Goal: Transaction & Acquisition: Book appointment/travel/reservation

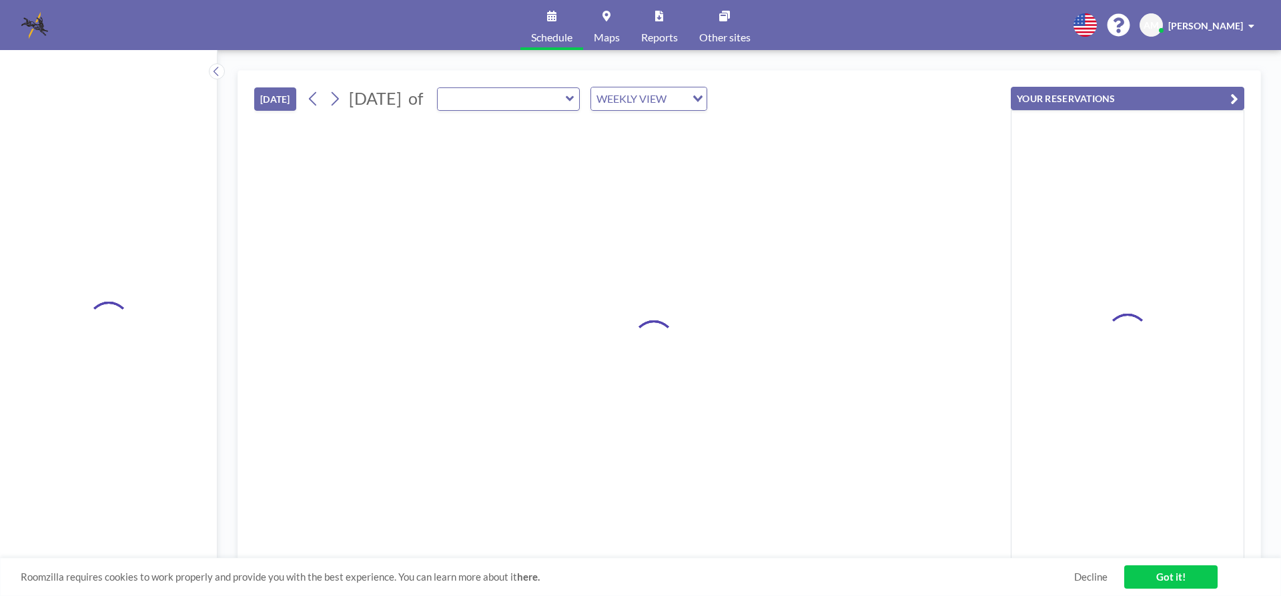
type input "Morningside Room"
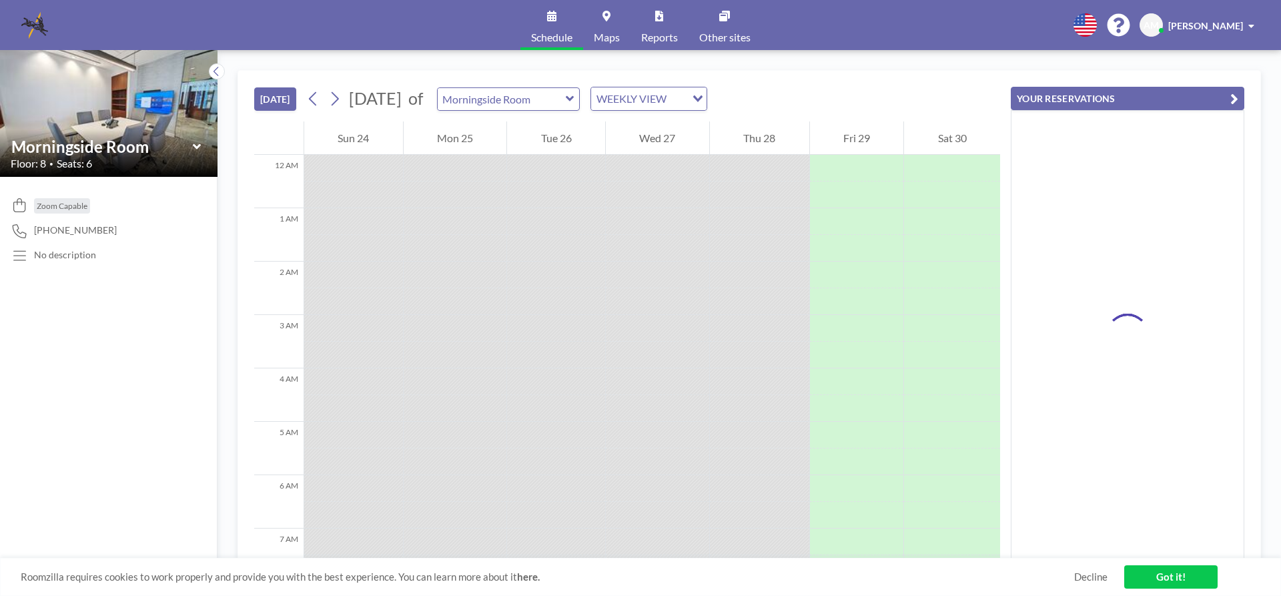
scroll to position [854, 0]
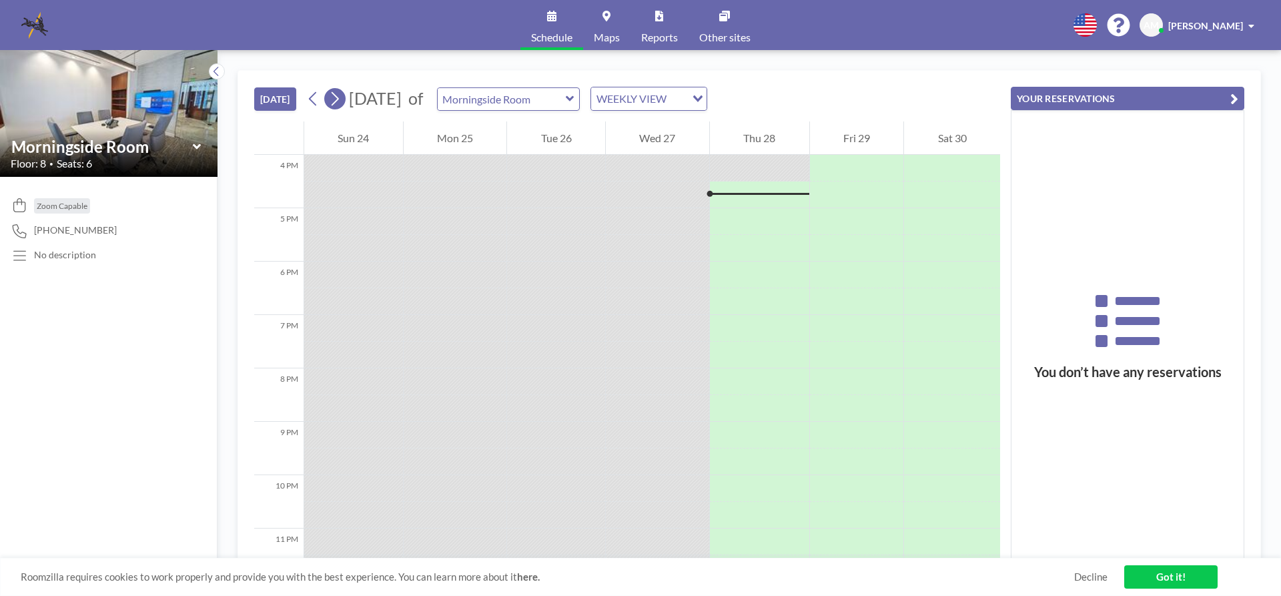
click at [332, 99] on icon at bounding box center [334, 99] width 13 height 20
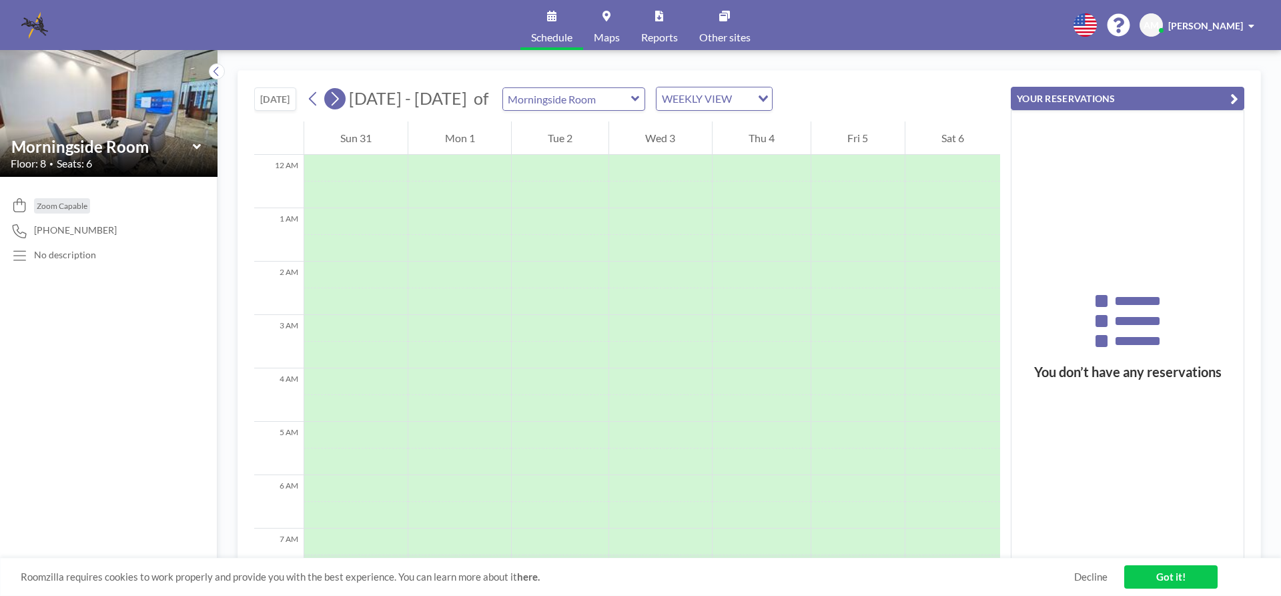
scroll to position [400, 0]
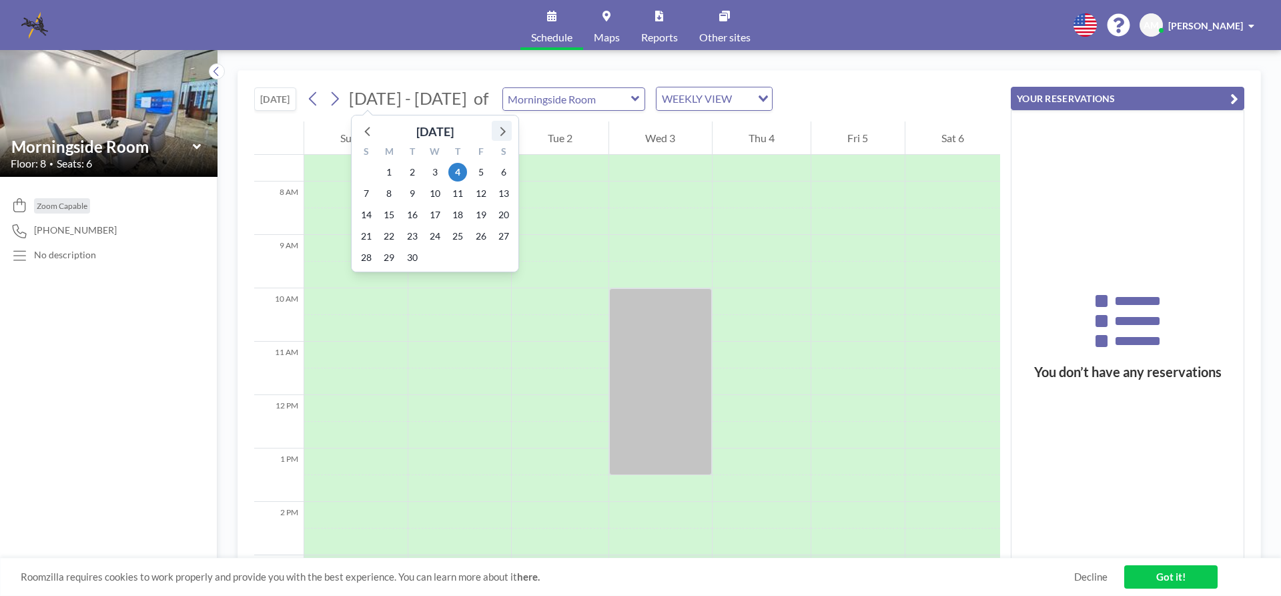
click at [502, 131] on icon at bounding box center [501, 130] width 17 height 17
click at [412, 190] on span "7" at bounding box center [412, 193] width 19 height 19
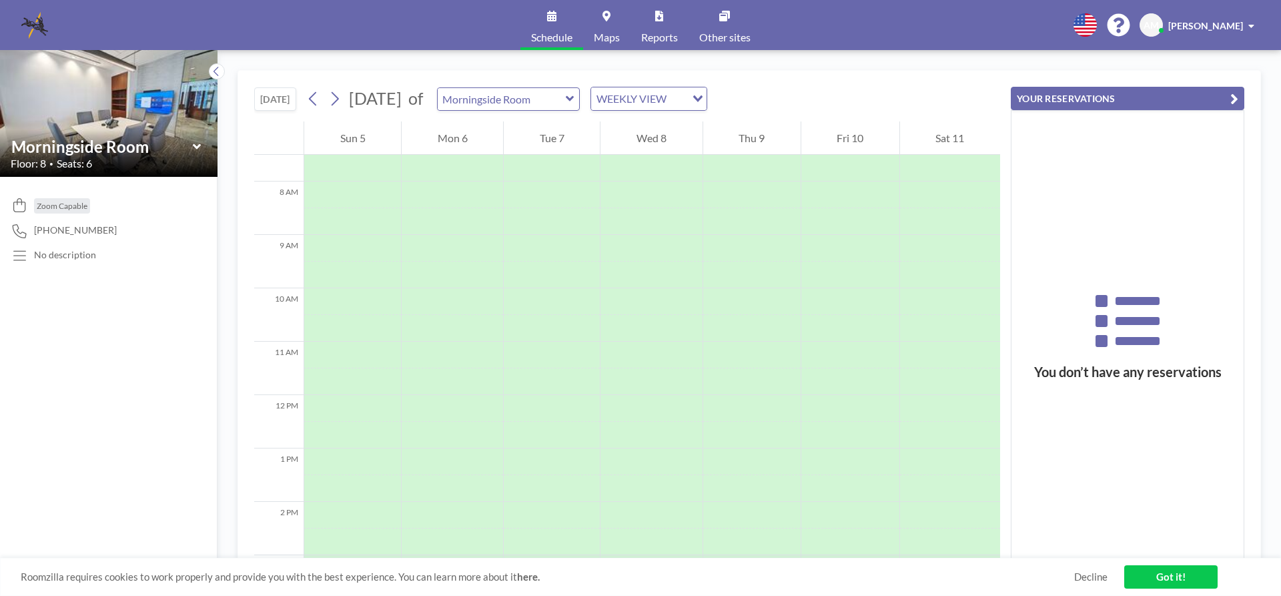
click at [574, 98] on icon at bounding box center [570, 98] width 8 height 5
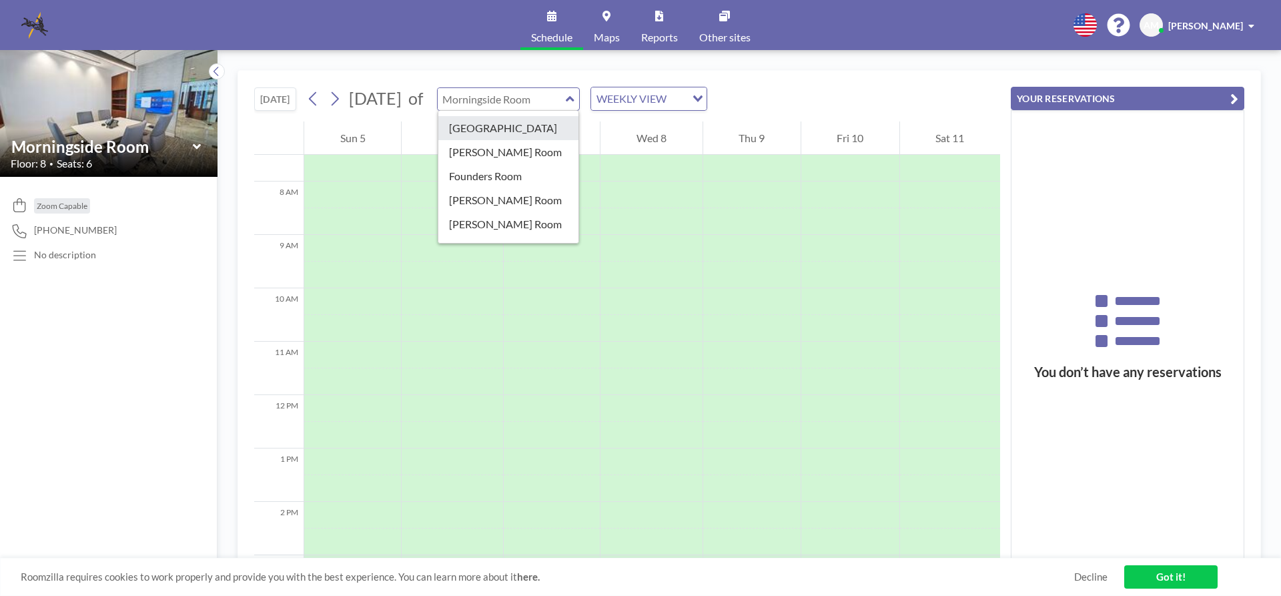
scroll to position [133, 0]
type input "MP Room A"
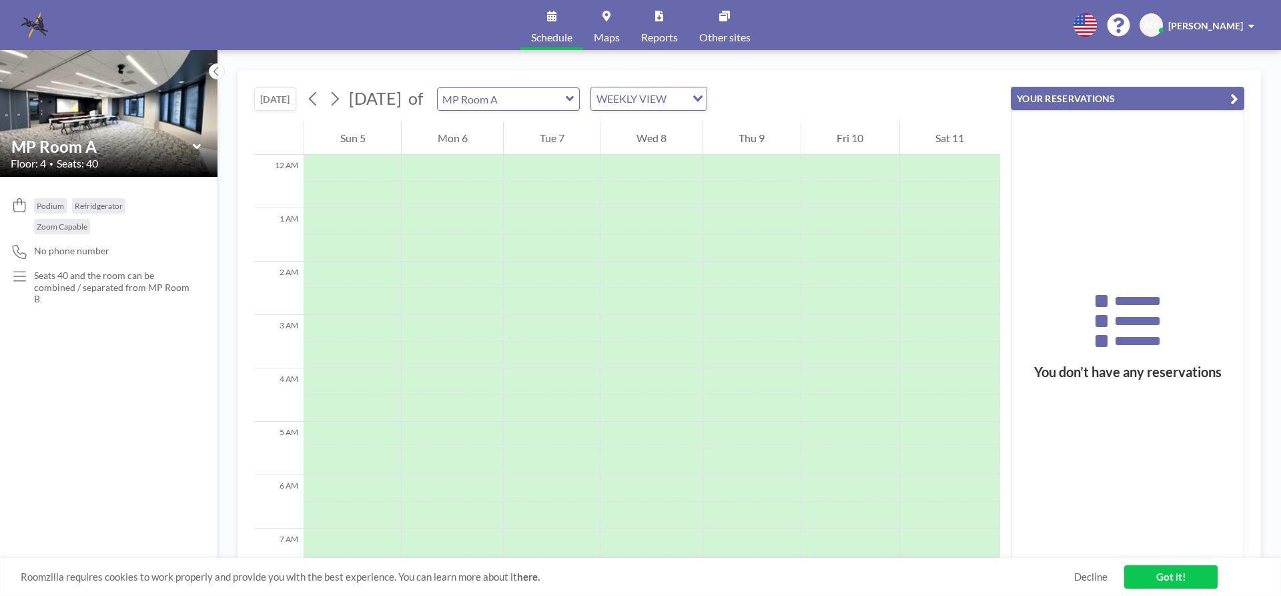
scroll to position [400, 0]
click at [523, 350] on div at bounding box center [552, 355] width 96 height 27
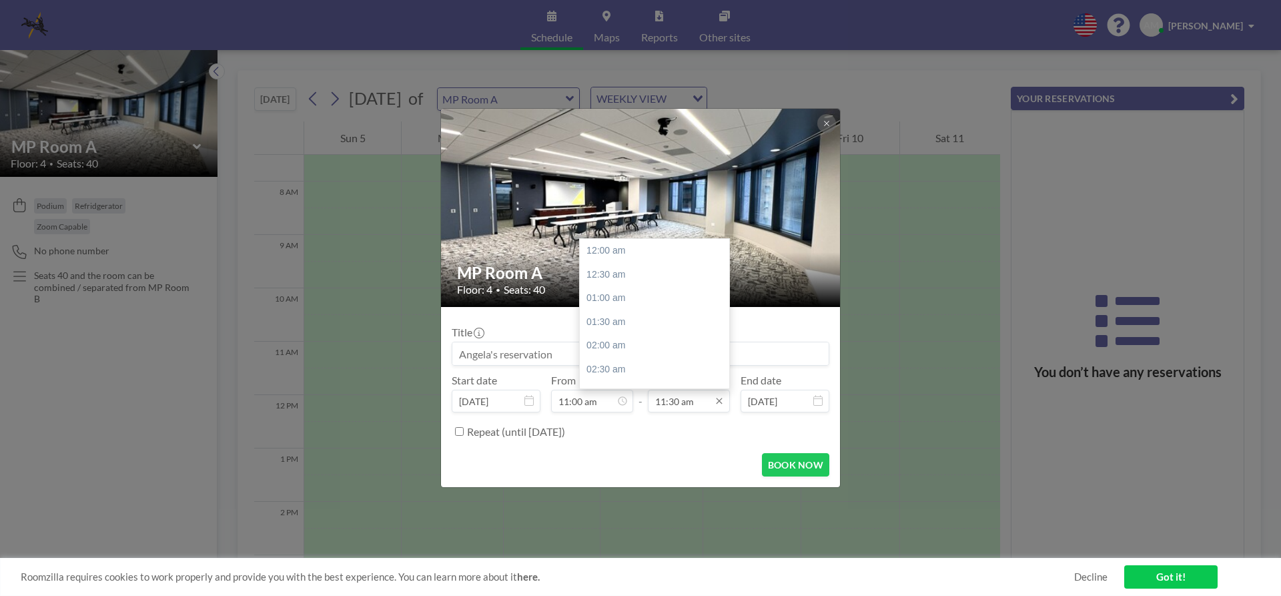
scroll to position [547, 0]
click at [633, 346] on div "01:30 pm" at bounding box center [658, 346] width 156 height 24
type input "01:30 pm"
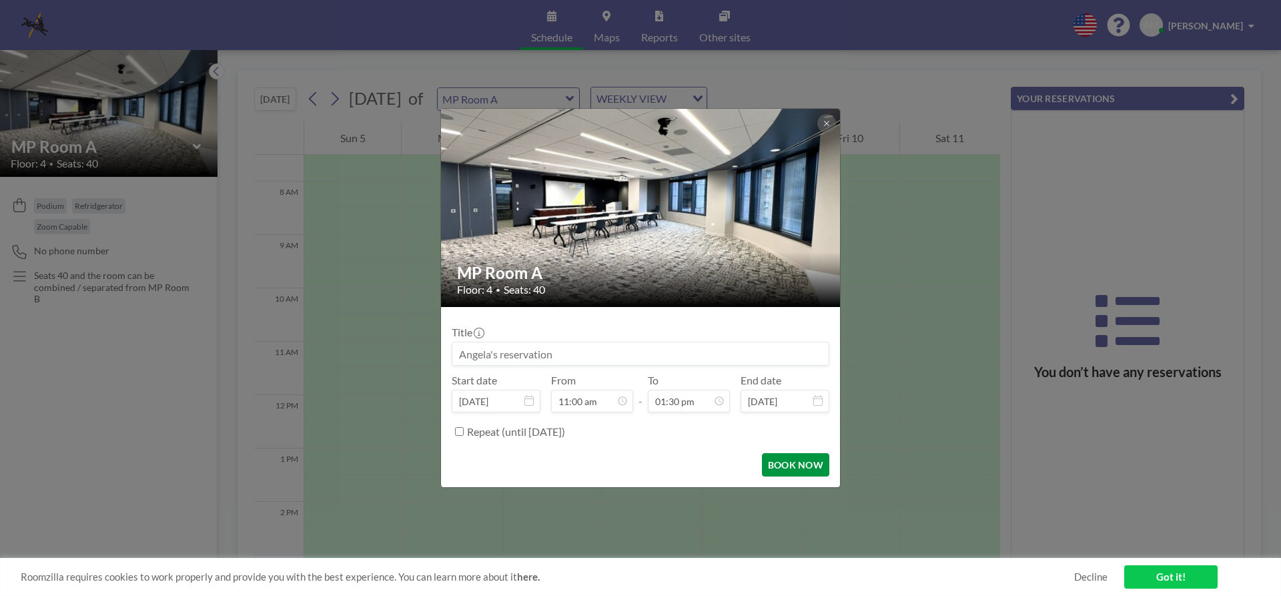
scroll to position [641, 0]
click at [809, 465] on button "BOOK NOW" at bounding box center [795, 464] width 67 height 23
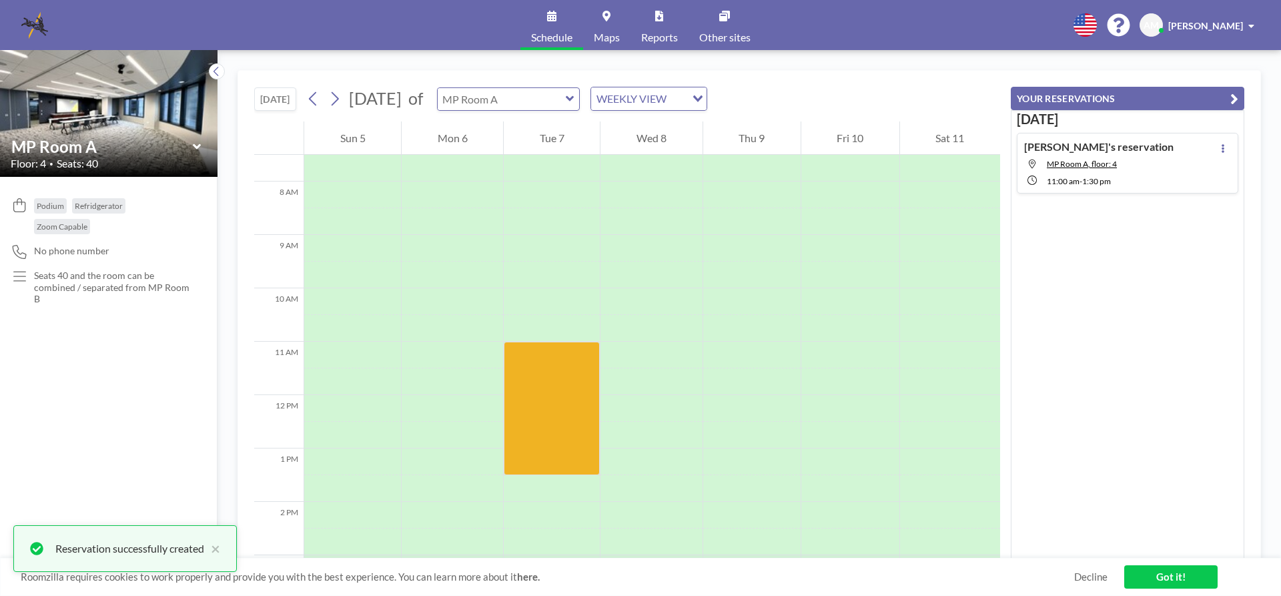
click at [566, 103] on input "text" at bounding box center [502, 99] width 128 height 22
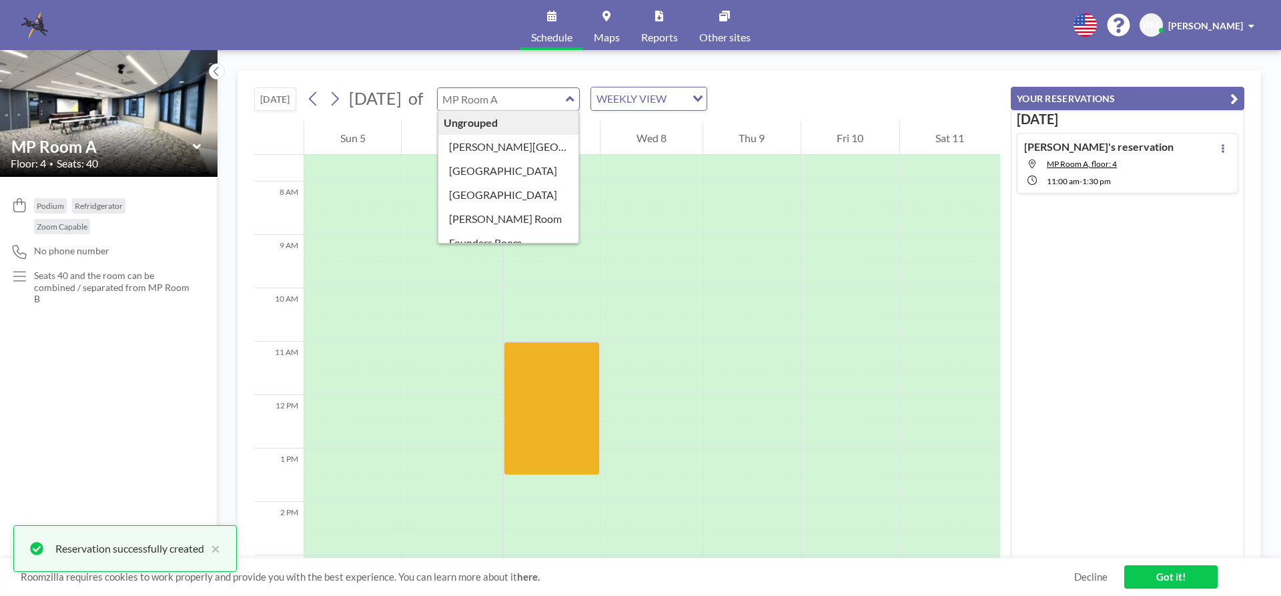
type input "MP Room A"
click at [575, 101] on icon at bounding box center [570, 98] width 9 height 13
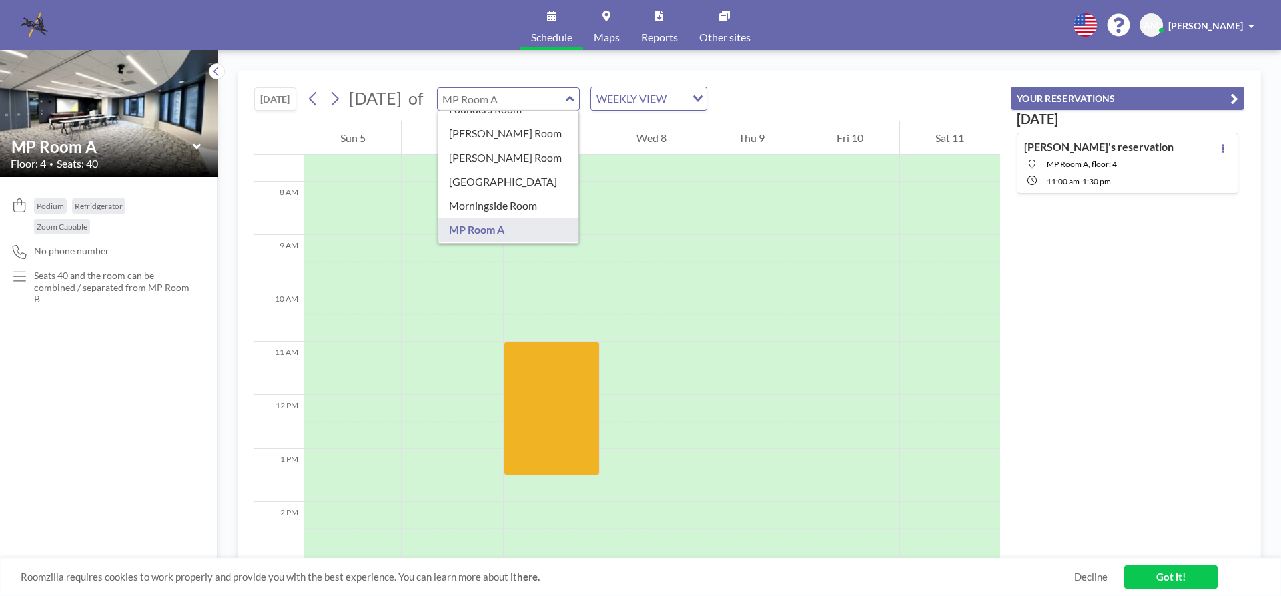
scroll to position [160, 0]
type input "MP Room B"
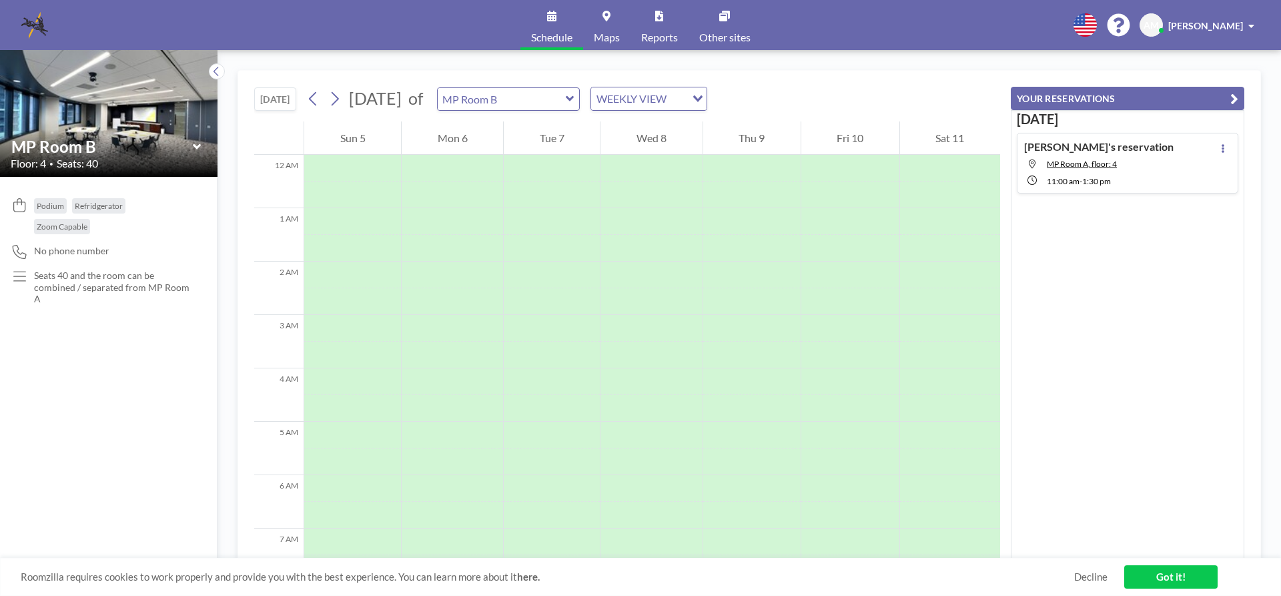
scroll to position [400, 0]
click at [558, 360] on div at bounding box center [552, 355] width 96 height 27
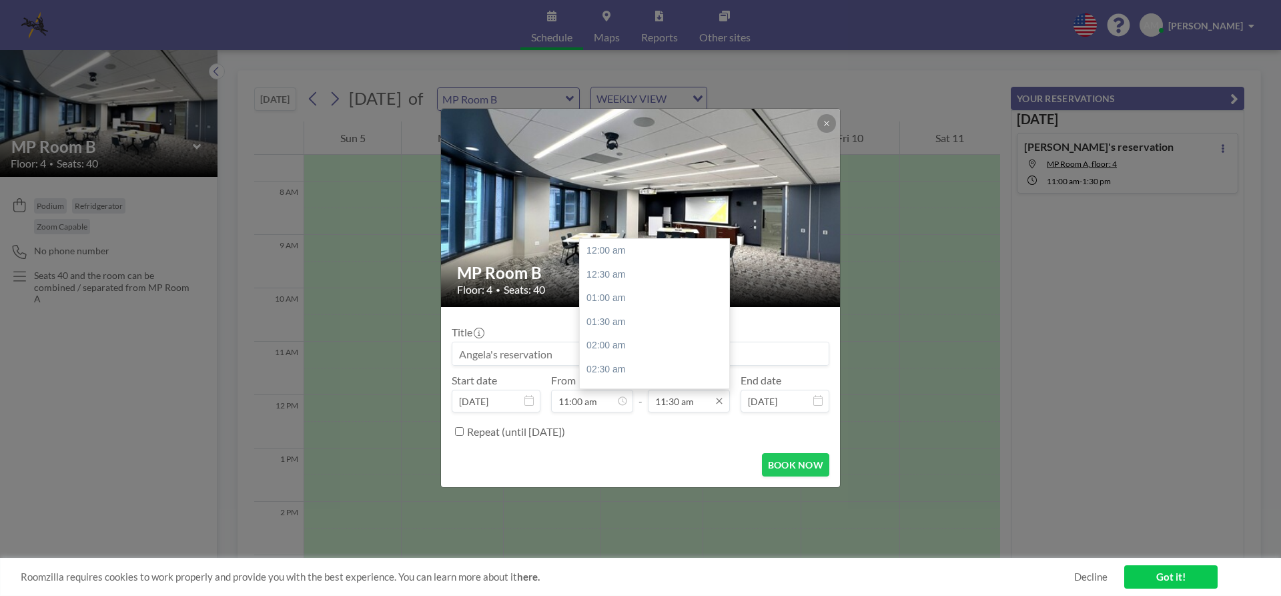
scroll to position [547, 0]
click at [643, 345] on div "01:30 pm" at bounding box center [658, 346] width 156 height 24
type input "01:30 pm"
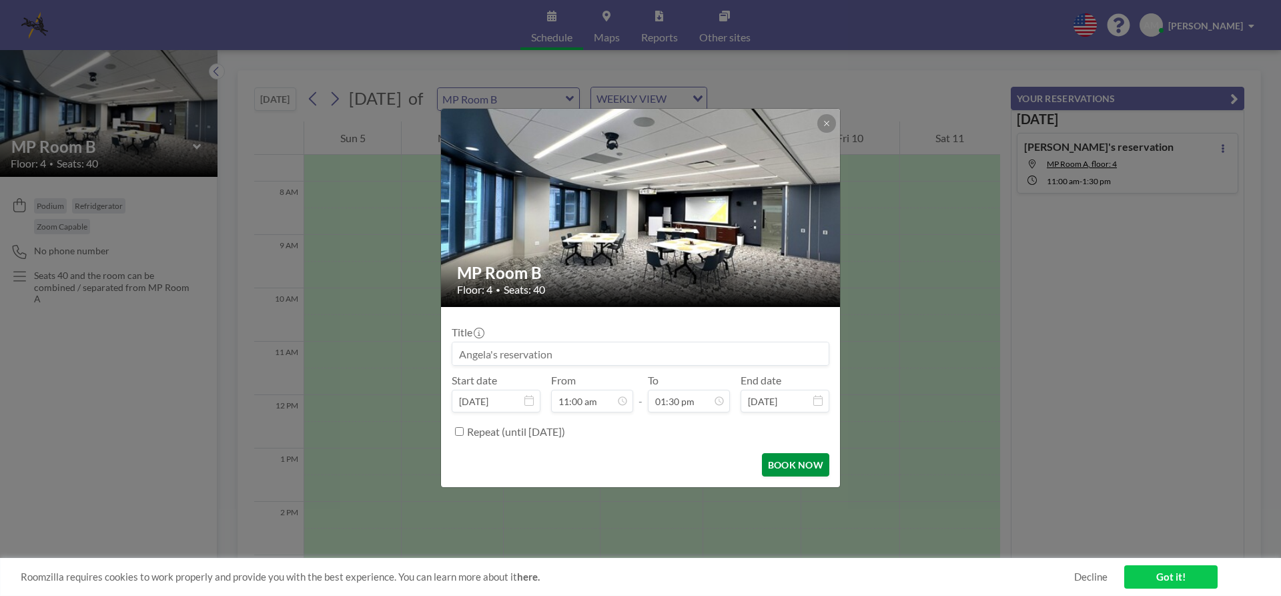
click at [802, 462] on button "BOOK NOW" at bounding box center [795, 464] width 67 height 23
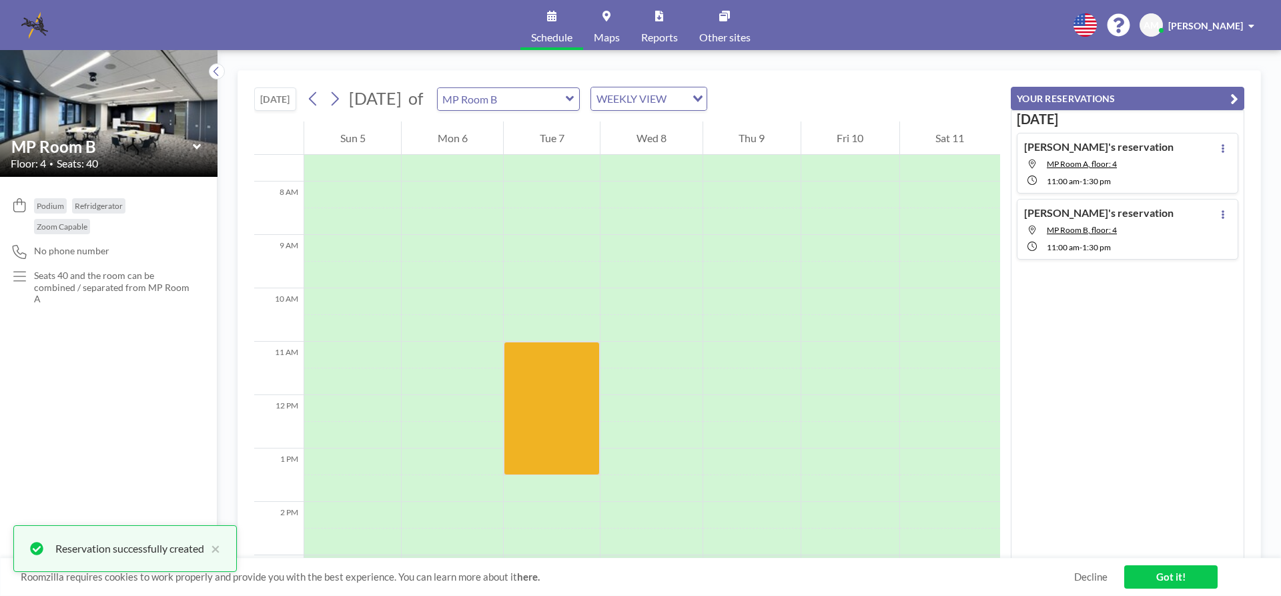
click at [686, 100] on div "WEEKLY VIEW" at bounding box center [638, 97] width 95 height 20
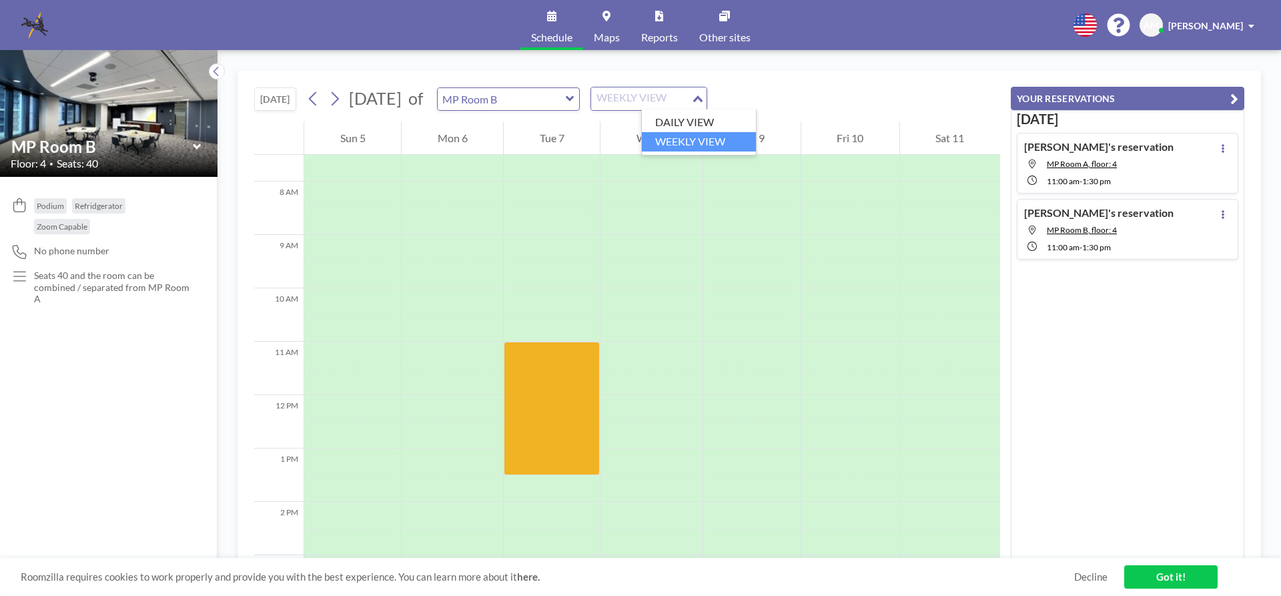
click at [701, 136] on li "WEEKLY VIEW" at bounding box center [699, 141] width 114 height 19
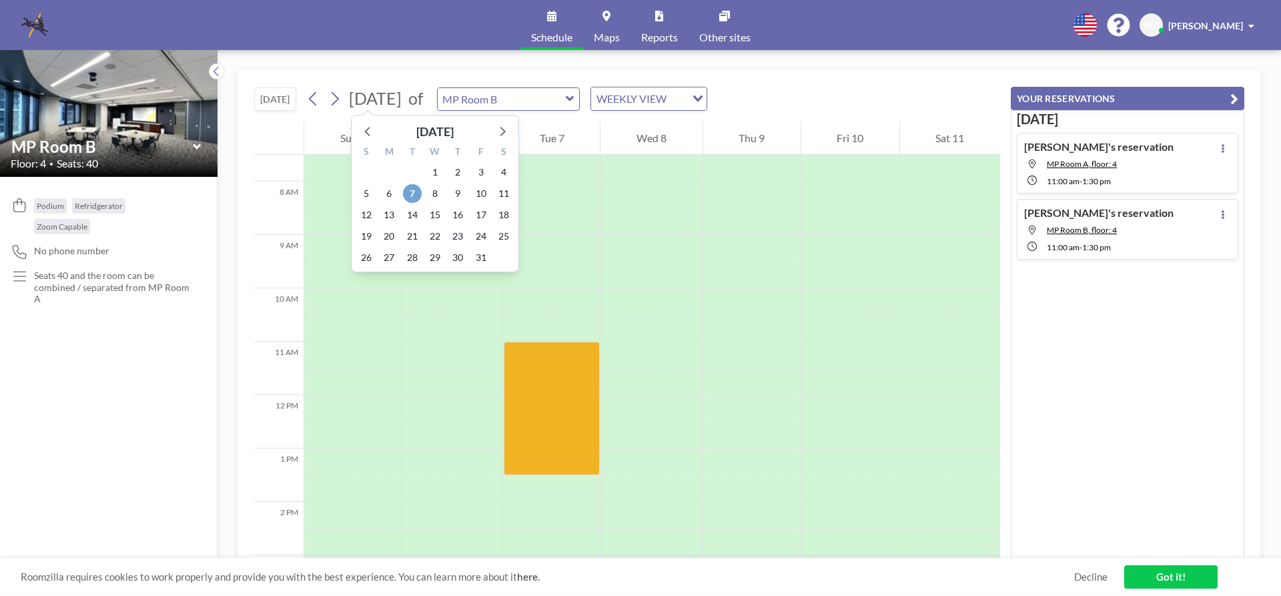
click at [406, 194] on span "7" at bounding box center [412, 193] width 19 height 19
click at [378, 103] on span "[DATE]" at bounding box center [375, 98] width 53 height 20
click at [388, 192] on span "6" at bounding box center [389, 193] width 19 height 19
click at [454, 174] on span "2" at bounding box center [458, 172] width 19 height 19
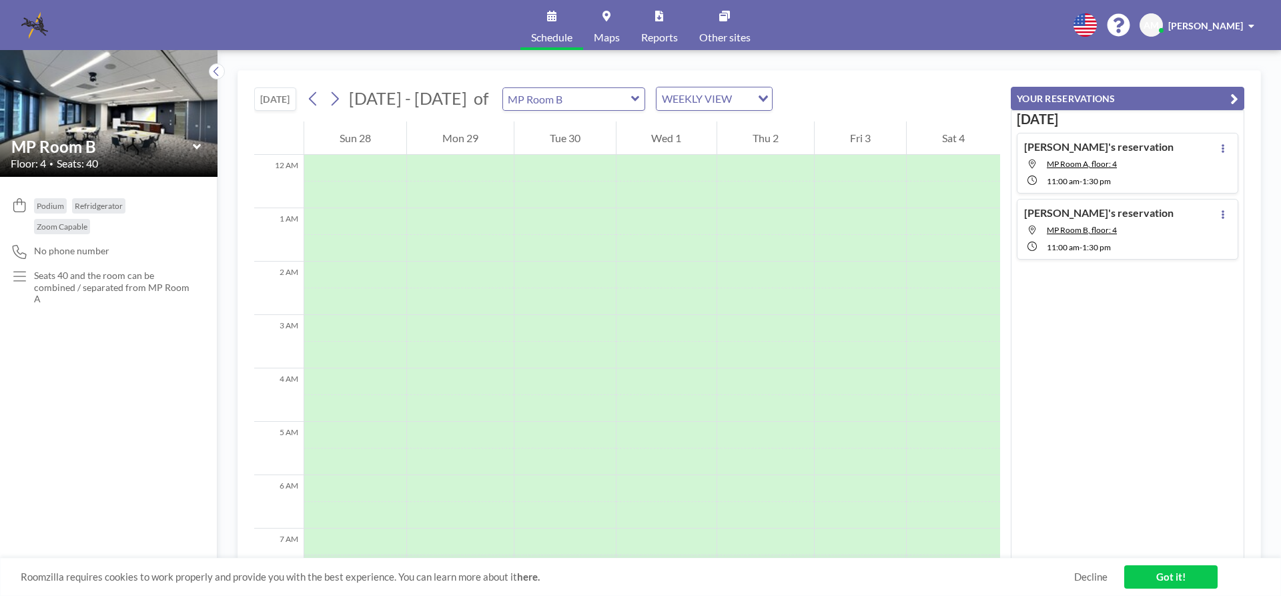
scroll to position [400, 0]
click at [736, 350] on div at bounding box center [765, 355] width 97 height 27
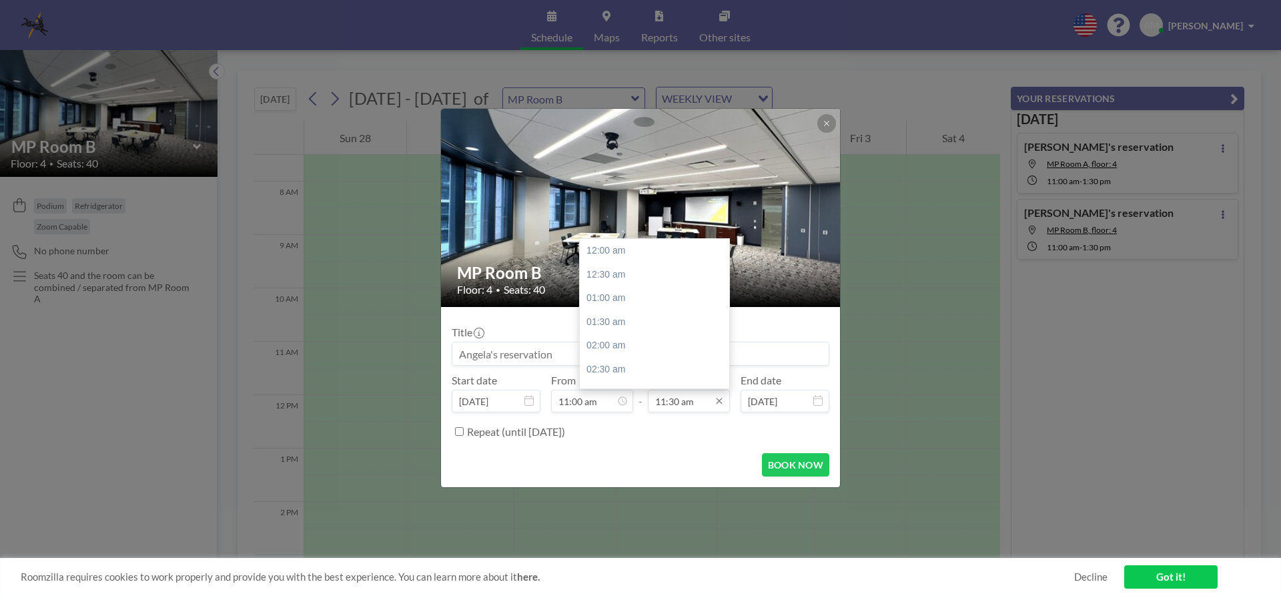
scroll to position [547, 0]
click at [640, 352] on div "01:30 pm" at bounding box center [658, 346] width 156 height 24
type input "01:30 pm"
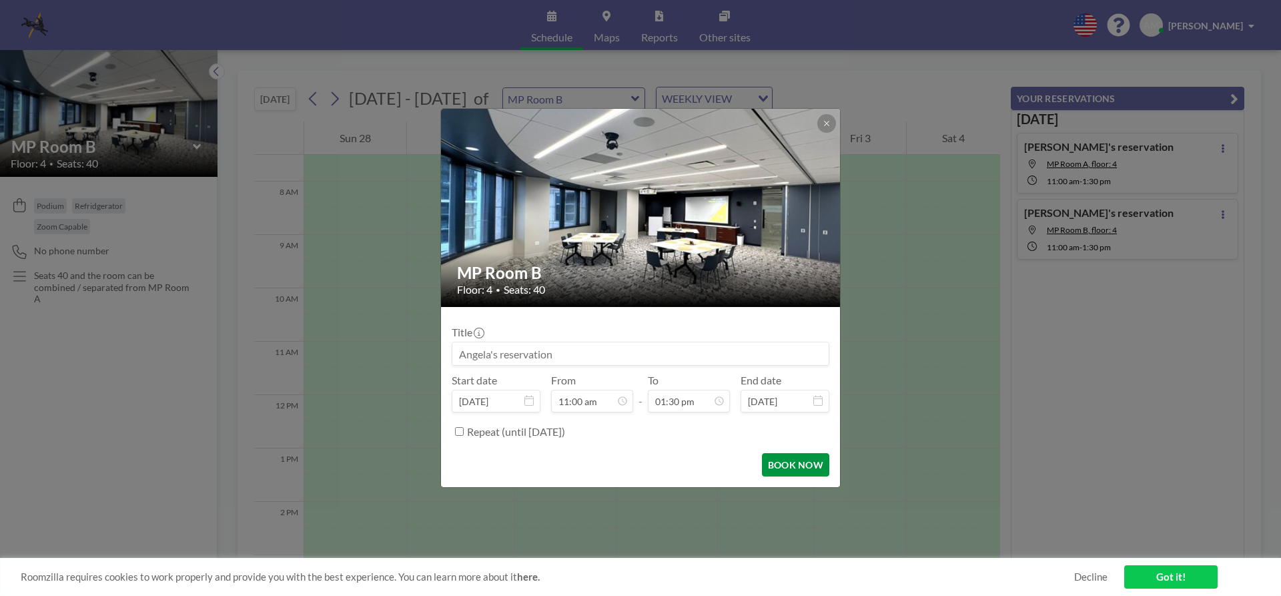
click at [796, 468] on button "BOOK NOW" at bounding box center [795, 464] width 67 height 23
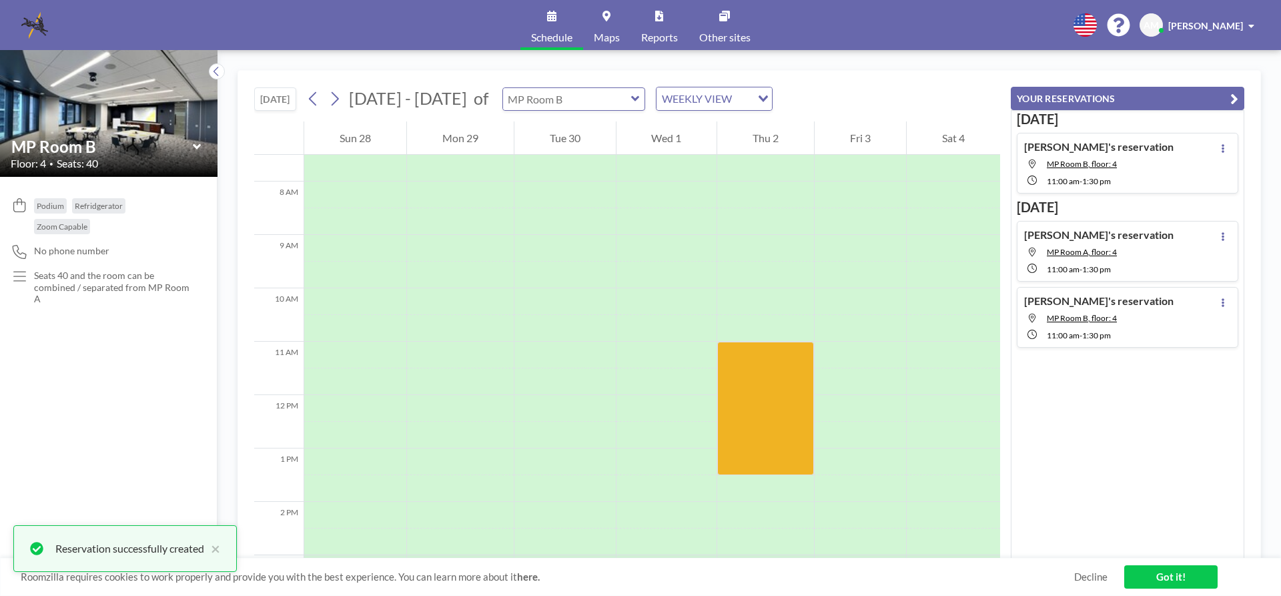
click at [619, 99] on div at bounding box center [574, 98] width 143 height 23
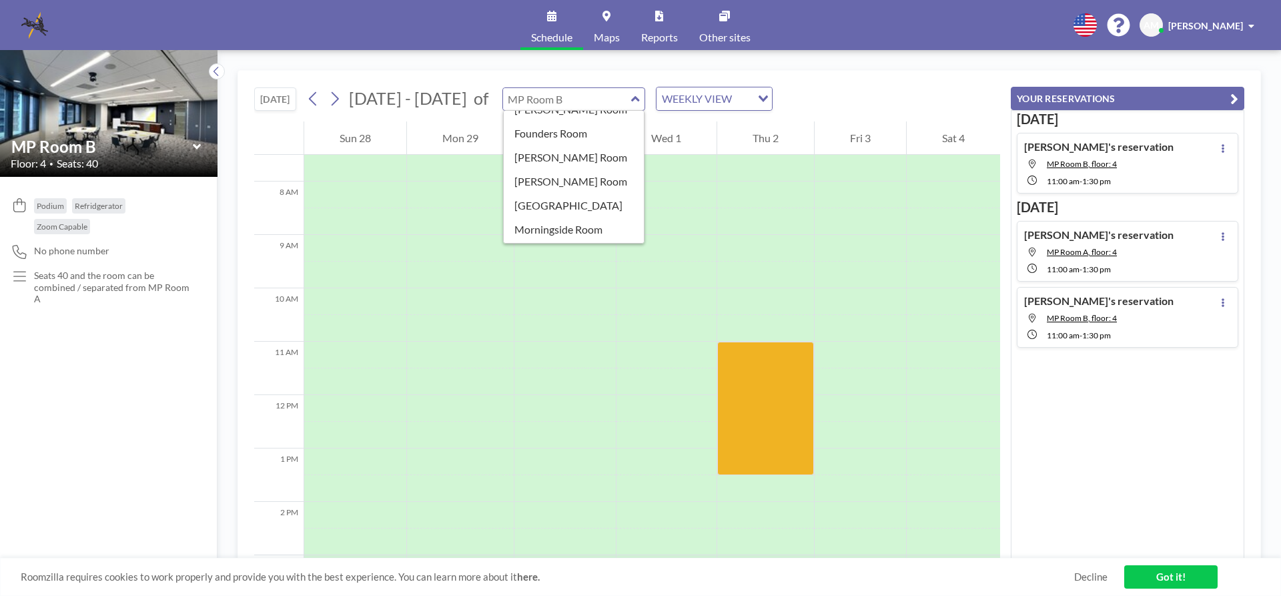
scroll to position [235, 0]
type input "MP Room A"
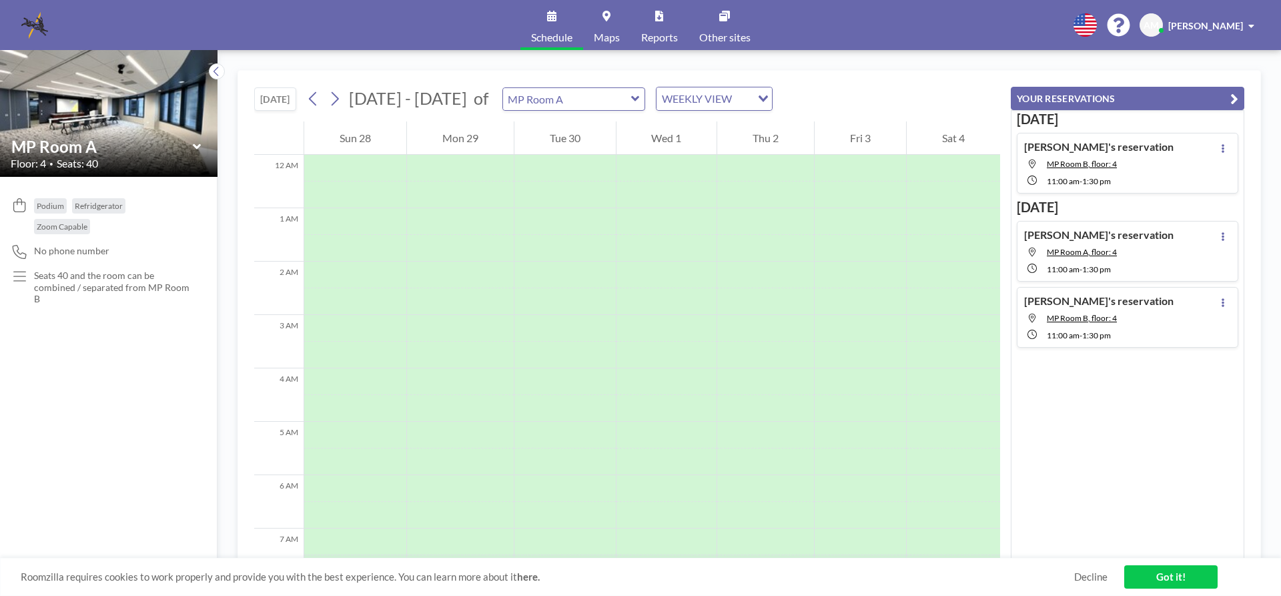
scroll to position [400, 0]
click at [733, 351] on div at bounding box center [765, 355] width 97 height 27
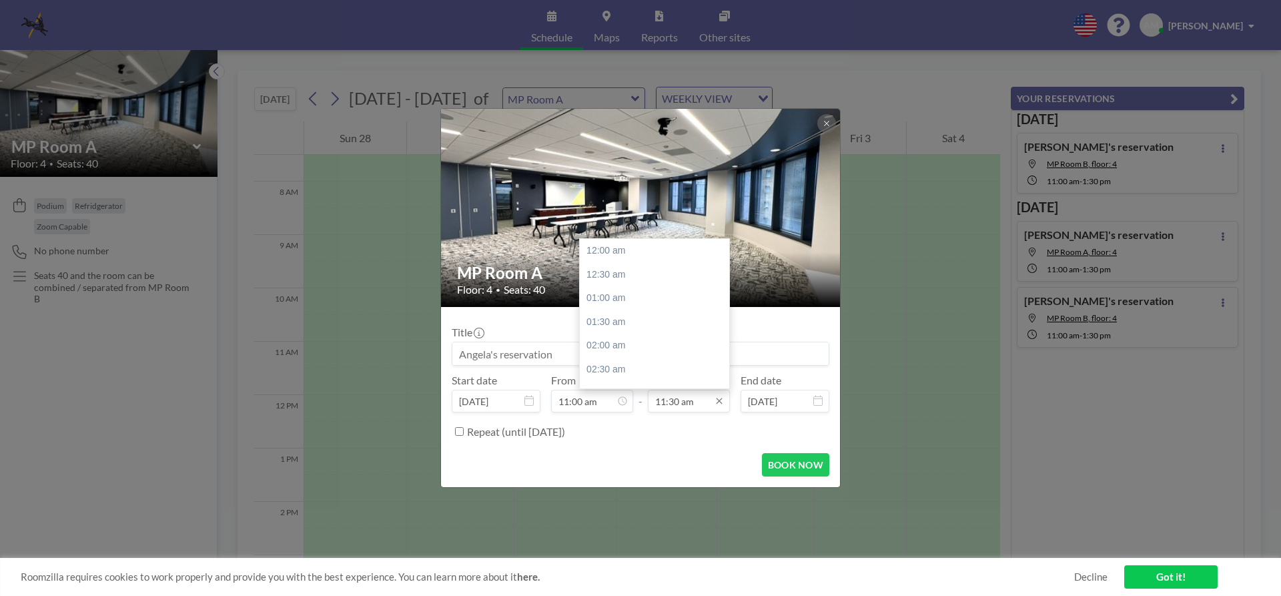
scroll to position [547, 0]
click at [722, 409] on input "11:30 am" at bounding box center [689, 401] width 82 height 23
click at [659, 348] on div "01:30 pm" at bounding box center [658, 346] width 156 height 24
type input "01:30 pm"
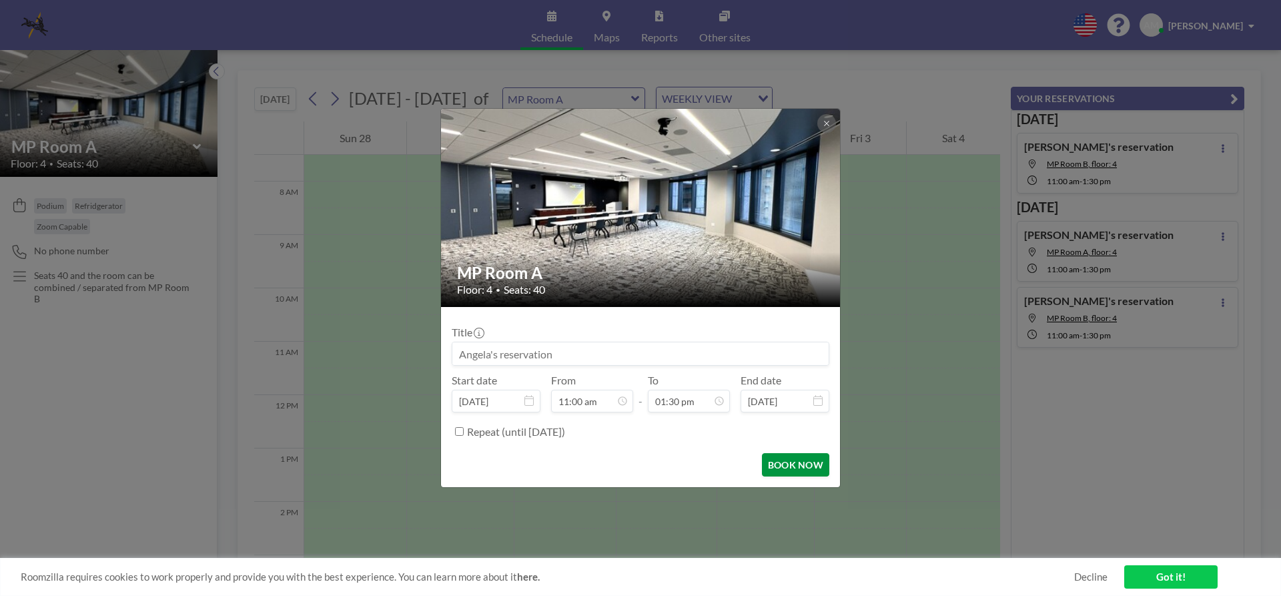
scroll to position [641, 0]
click at [784, 459] on button "BOOK NOW" at bounding box center [795, 464] width 67 height 23
